Goal: Information Seeking & Learning: Learn about a topic

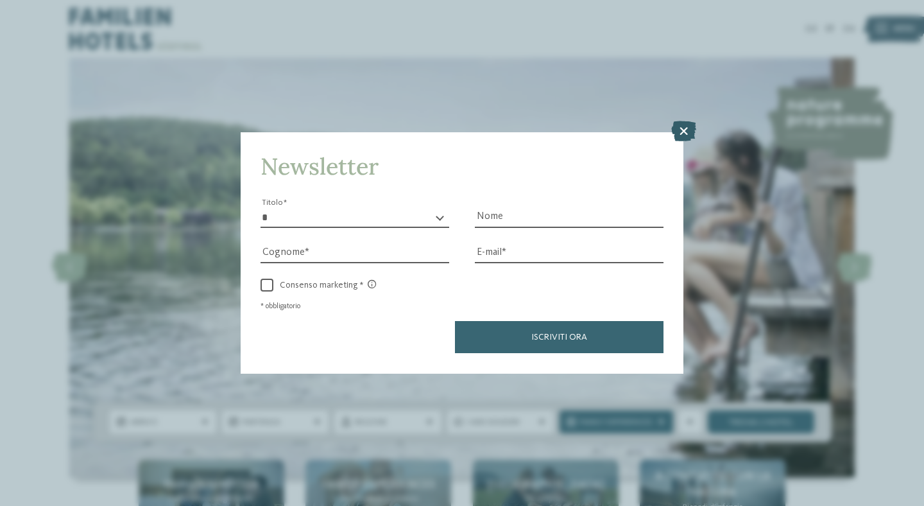
click at [695, 137] on icon at bounding box center [683, 131] width 25 height 21
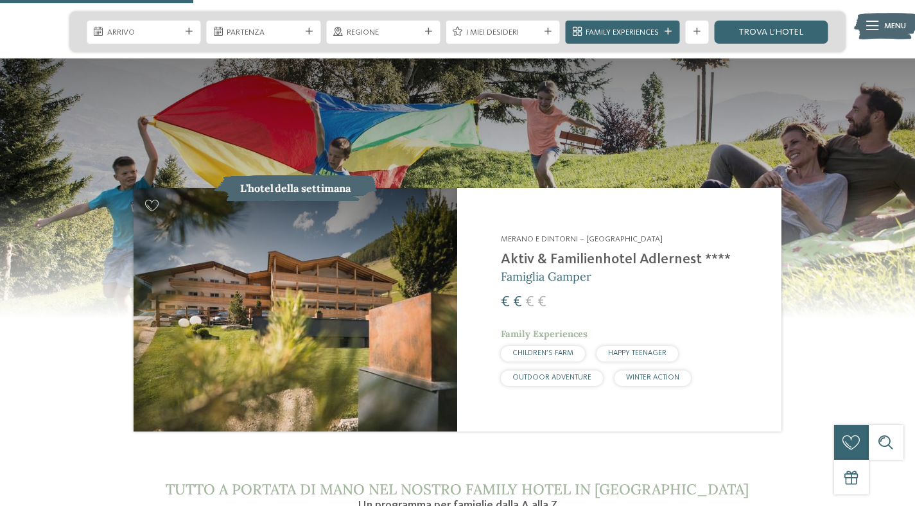
scroll to position [1124, 0]
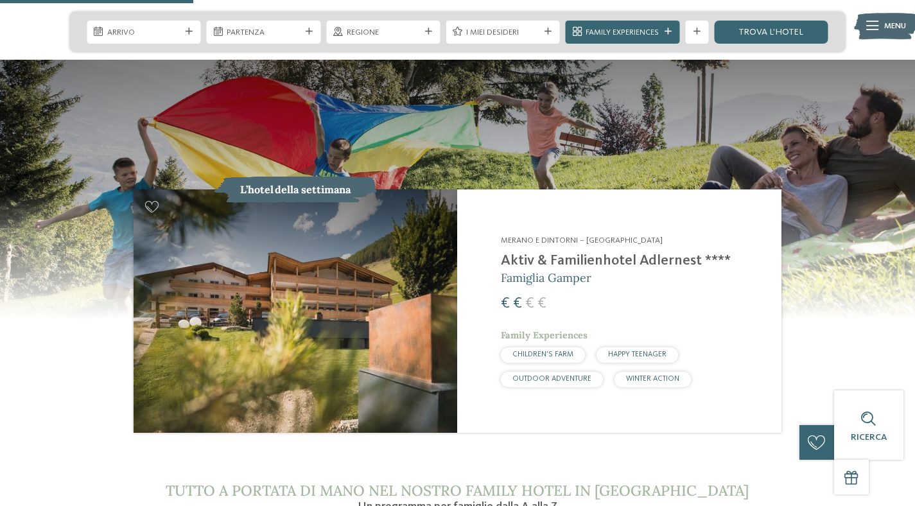
click at [578, 252] on h2 "Aktiv & Familienhotel Adlernest ****" at bounding box center [634, 260] width 266 height 17
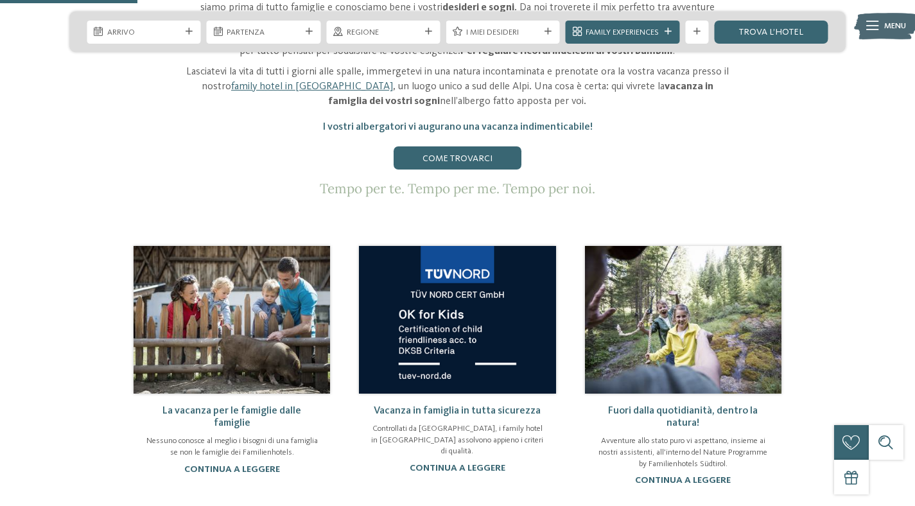
scroll to position [522, 0]
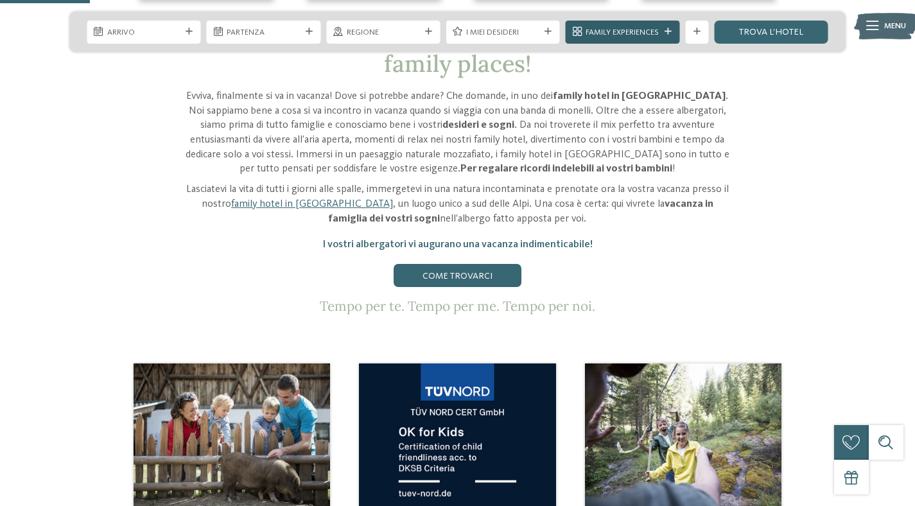
click at [589, 33] on span "Family Experiences" at bounding box center [621, 33] width 73 height 12
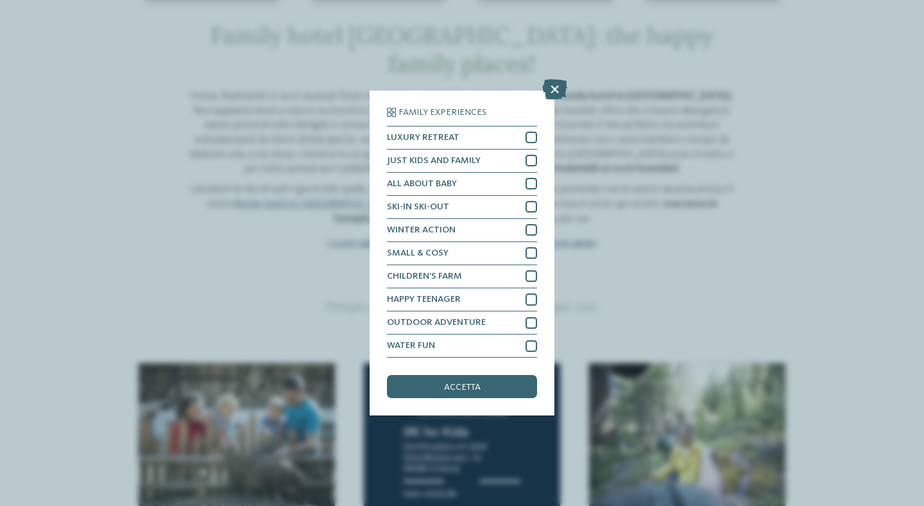
click at [266, 73] on div "Family Experiences LUXURY RETREAT JUST KIDS AND FAMILY" at bounding box center [462, 253] width 924 height 506
